Goal: Transaction & Acquisition: Obtain resource

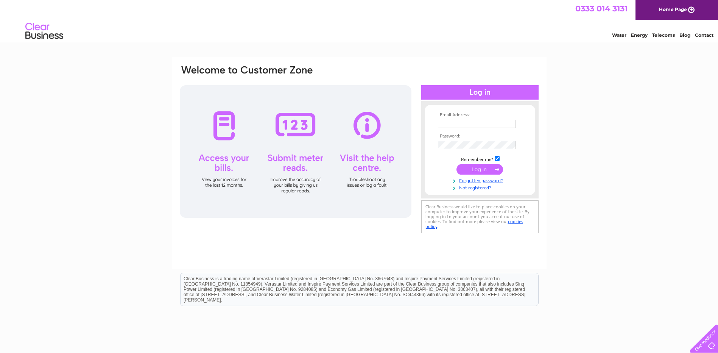
type input "cpleavalley@live.co.uk"
click at [477, 170] on input "submit" at bounding box center [479, 169] width 47 height 11
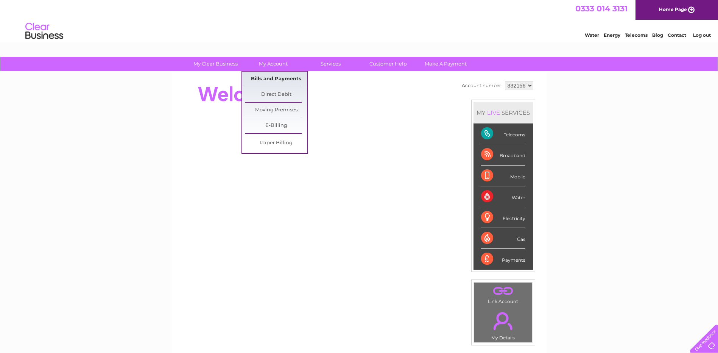
click at [276, 76] on link "Bills and Payments" at bounding box center [276, 79] width 62 height 15
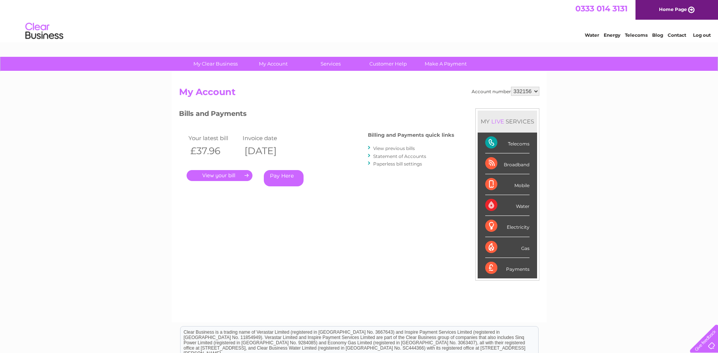
click at [247, 174] on link "." at bounding box center [220, 175] width 66 height 11
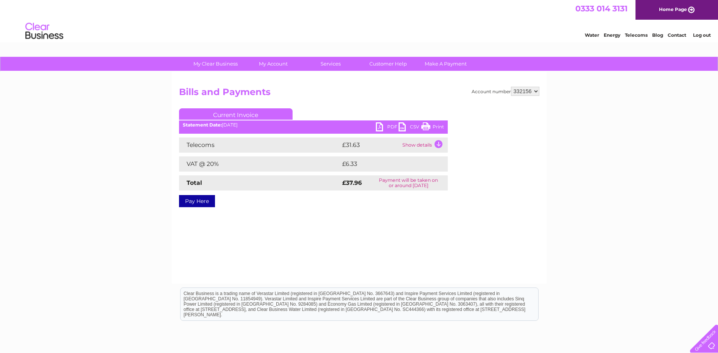
click at [379, 128] on link "PDF" at bounding box center [387, 127] width 23 height 11
